Goal: Find specific page/section: Find specific page/section

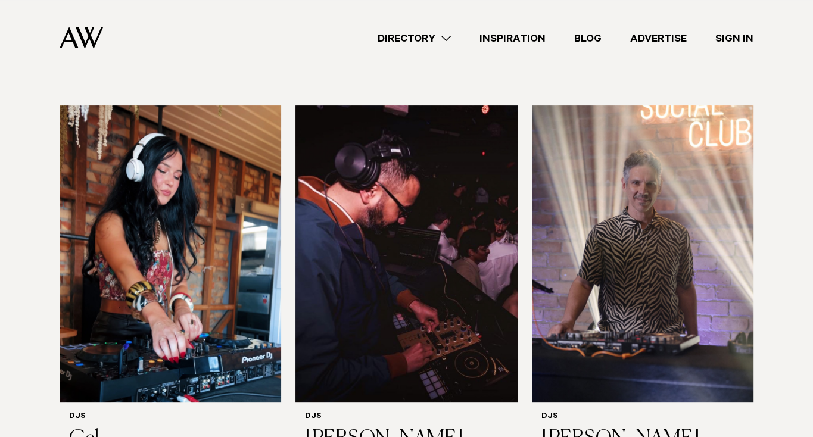
scroll to position [312, 0]
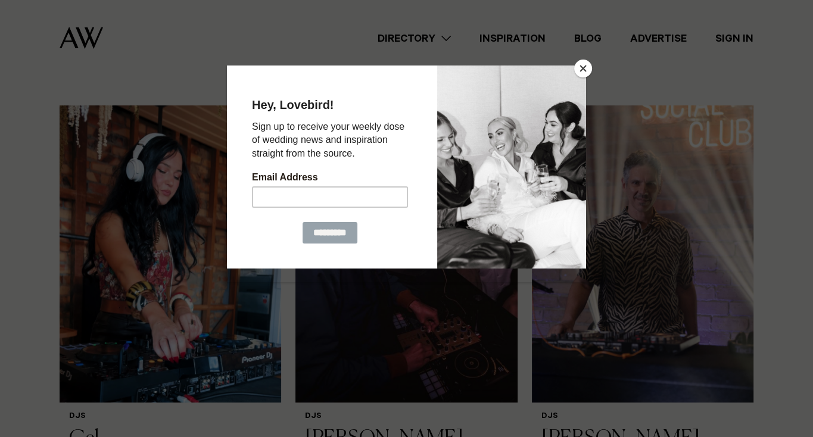
click at [586, 65] on button "Close" at bounding box center [583, 69] width 18 height 18
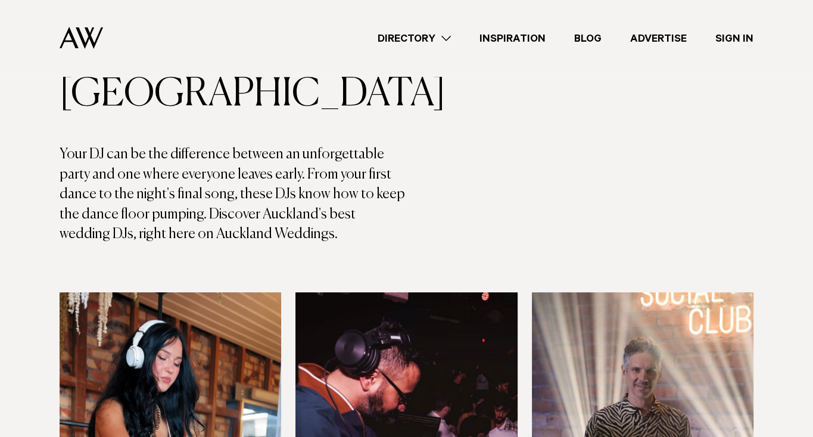
scroll to position [121, 0]
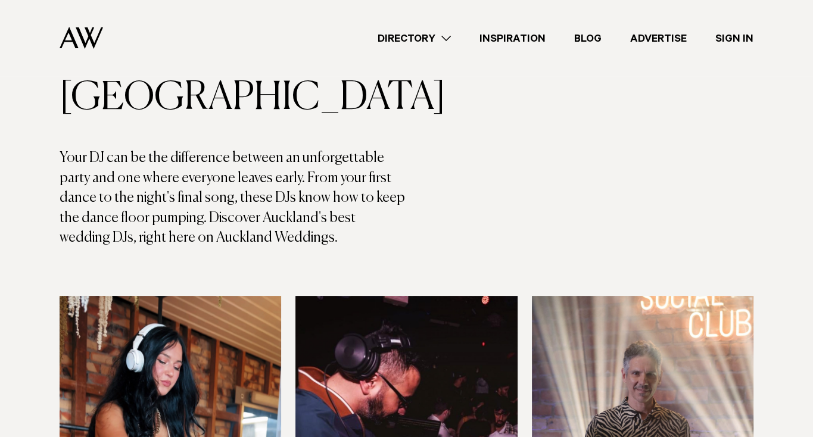
click at [431, 37] on link "Directory" at bounding box center [414, 38] width 102 height 16
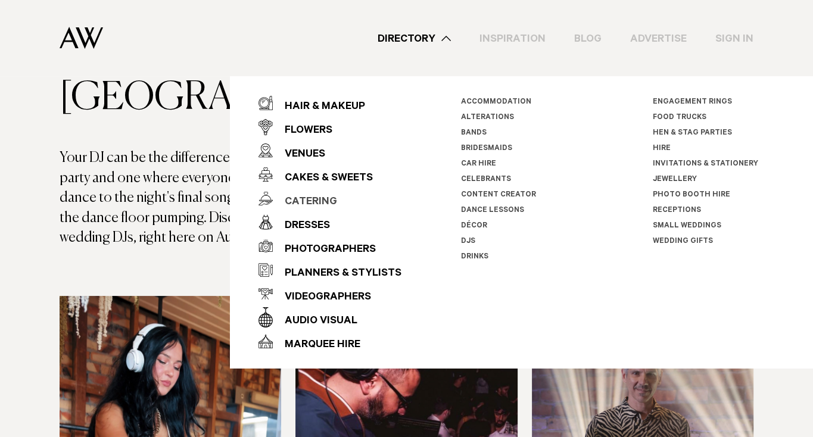
click at [322, 195] on div "Catering" at bounding box center [305, 203] width 64 height 24
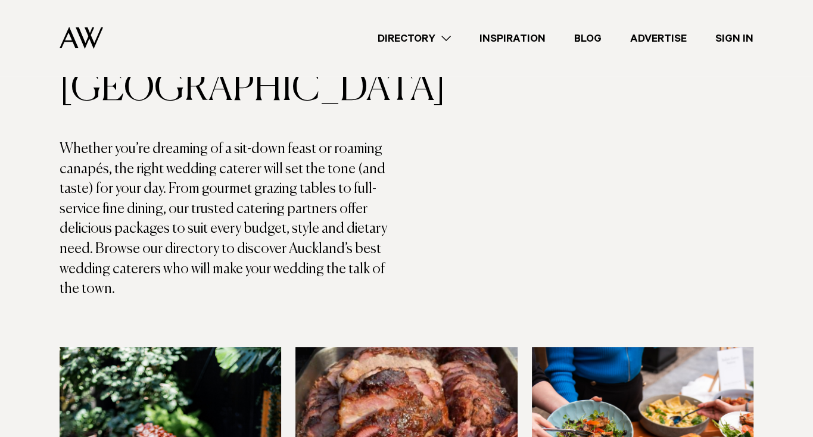
scroll to position [127, 0]
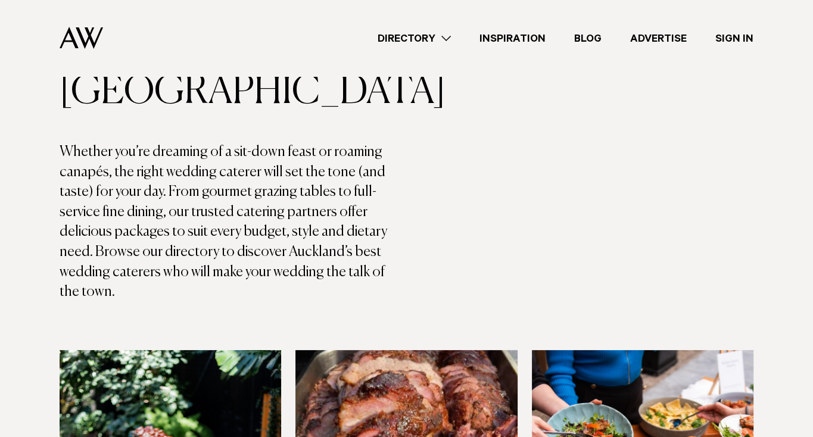
click at [416, 31] on link "Directory" at bounding box center [414, 38] width 102 height 16
click at [417, 37] on link "Directory" at bounding box center [414, 38] width 102 height 16
